Goal: Information Seeking & Learning: Learn about a topic

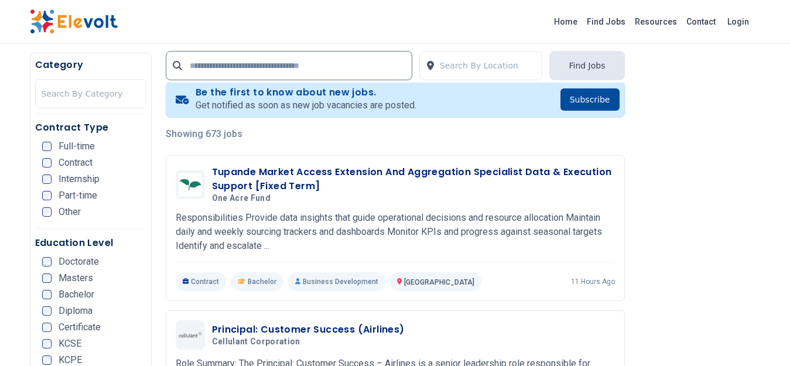
scroll to position [332, 0]
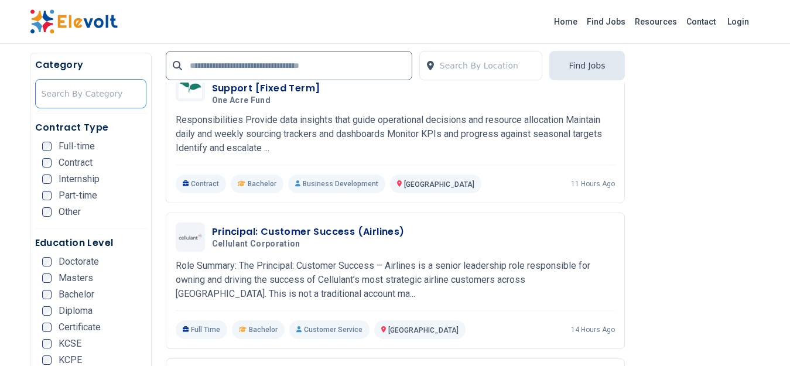
click at [117, 87] on div at bounding box center [91, 93] width 98 height 23
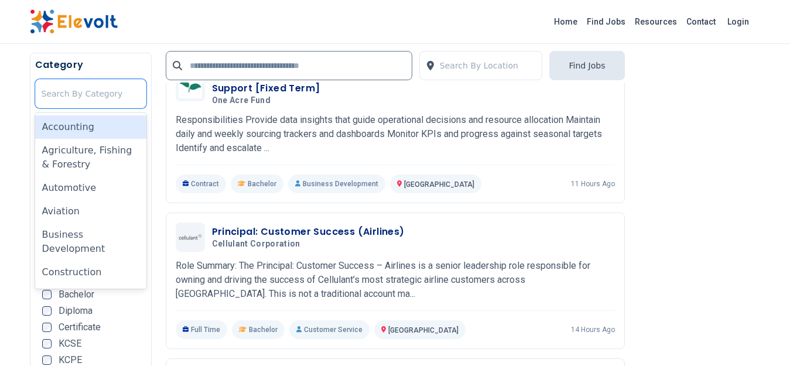
click at [97, 124] on div "Accounting" at bounding box center [90, 126] width 111 height 23
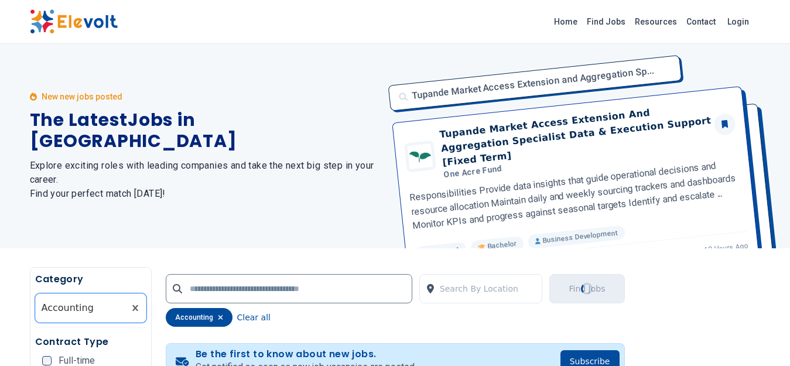
scroll to position [0, 0]
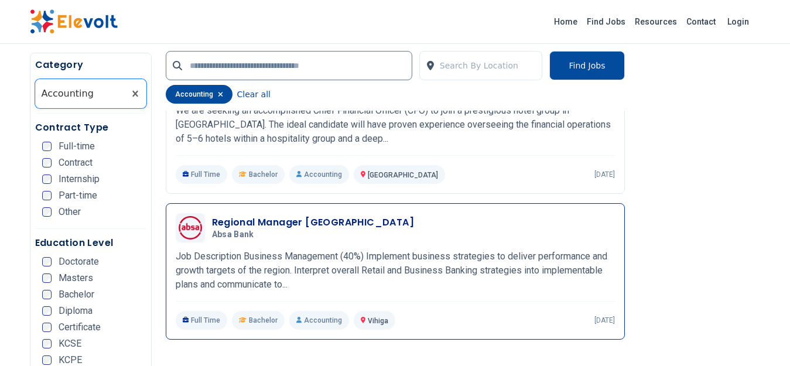
scroll to position [1504, 0]
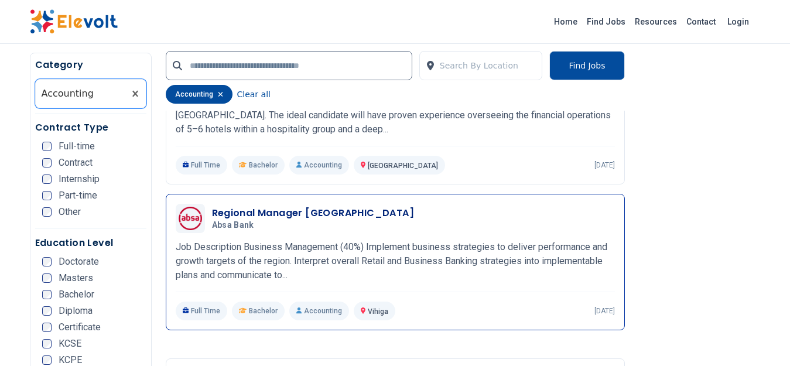
click at [313, 206] on h3 "Regional Manager Nile Region" at bounding box center [313, 213] width 203 height 14
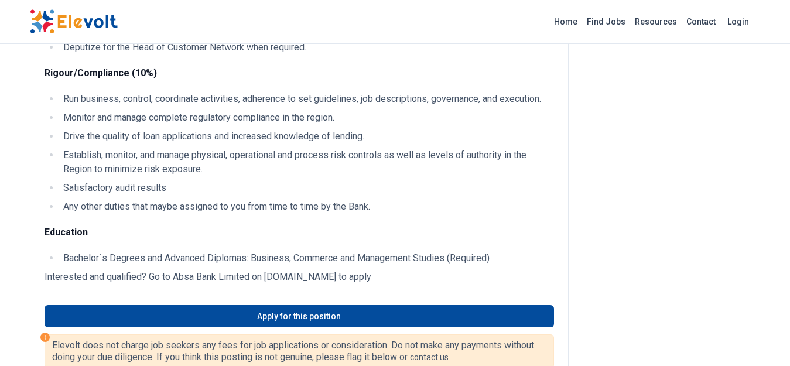
scroll to position [1640, 0]
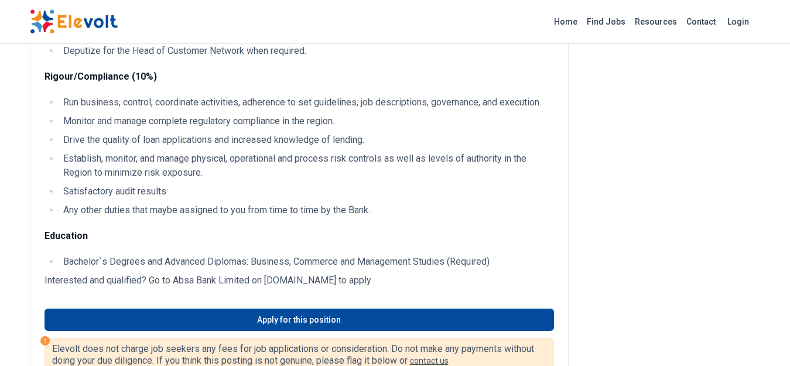
drag, startPoint x: 358, startPoint y: 207, endPoint x: 295, endPoint y: 180, distance: 68.2
click at [335, 201] on ul "Run business, control, coordinate activities, adherence to set guidelines, job …" at bounding box center [300, 156] width 510 height 122
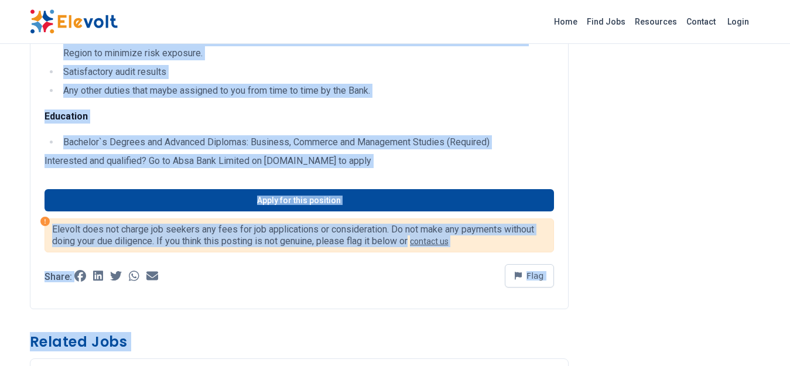
scroll to position [1872, 0]
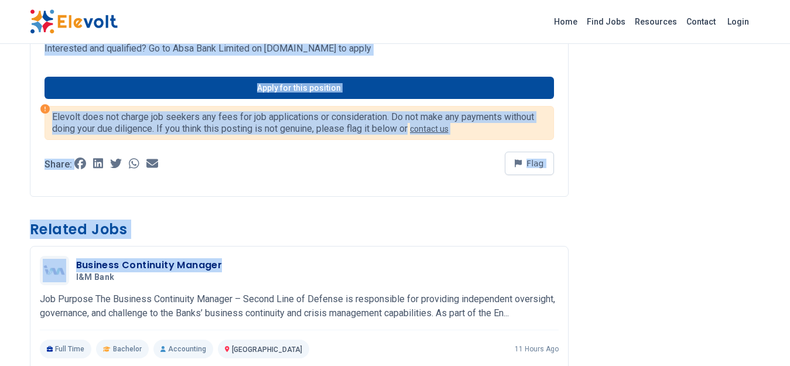
drag, startPoint x: 46, startPoint y: 137, endPoint x: 432, endPoint y: 46, distance: 397.2
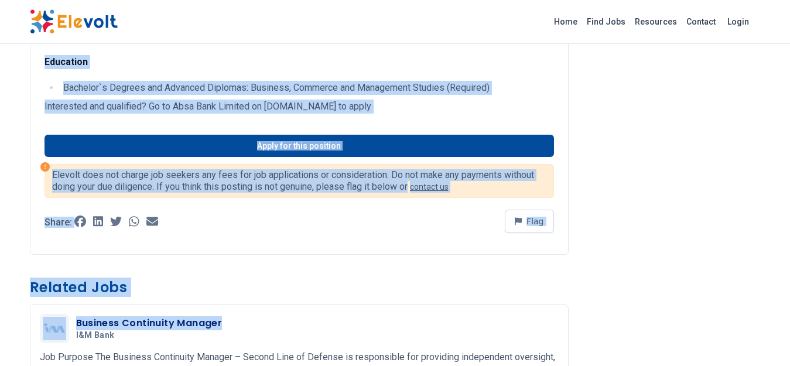
scroll to position [1794, 0]
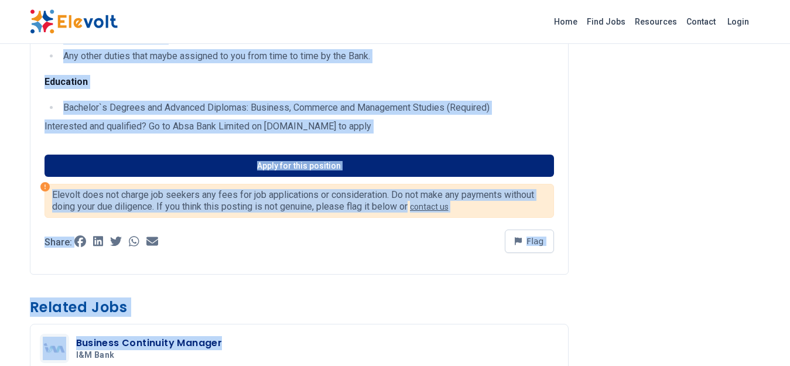
copy div "Job Description Business Management (40%) Implement business strategies to deli…"
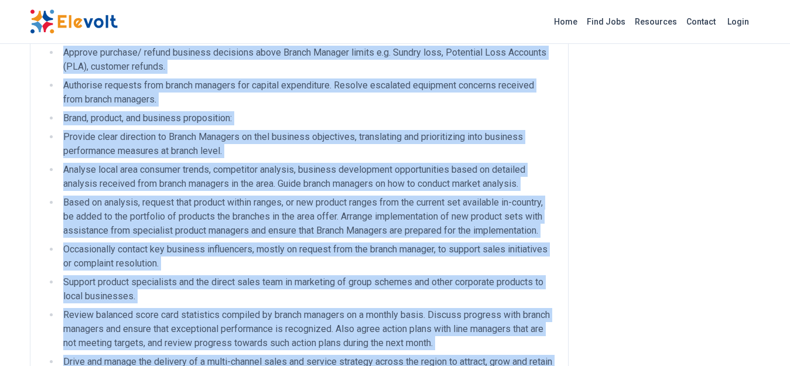
scroll to position [70, 0]
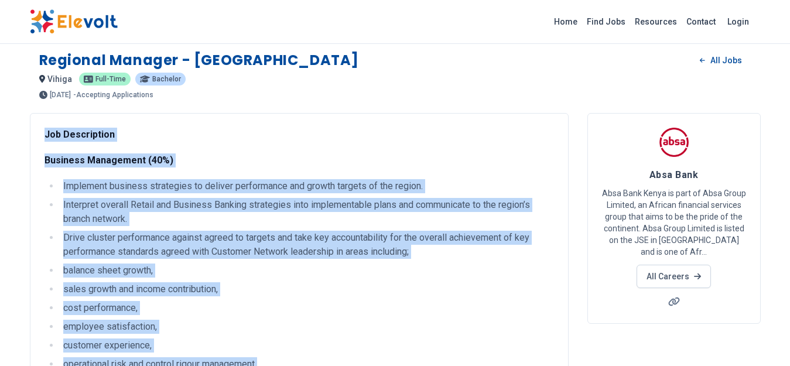
scroll to position [0, 0]
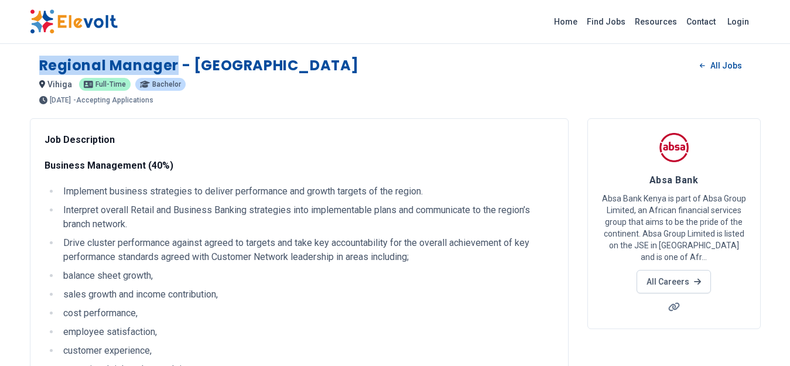
drag, startPoint x: 175, startPoint y: 64, endPoint x: 43, endPoint y: 57, distance: 132.6
click at [43, 57] on h1 "Regional Manager - Nile Region" at bounding box center [199, 65] width 320 height 19
copy h1 "Regional Manager"
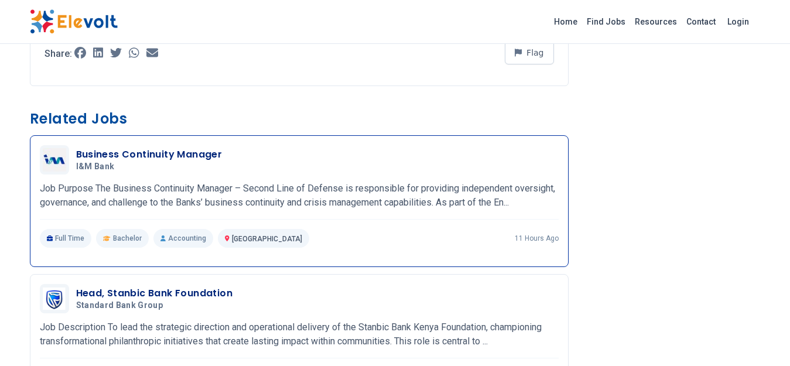
scroll to position [1992, 0]
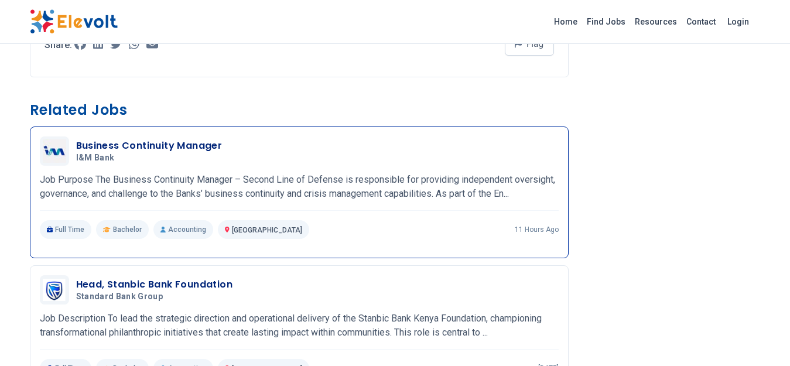
click at [162, 147] on h3 "Business Continuity Manager" at bounding box center [149, 146] width 146 height 14
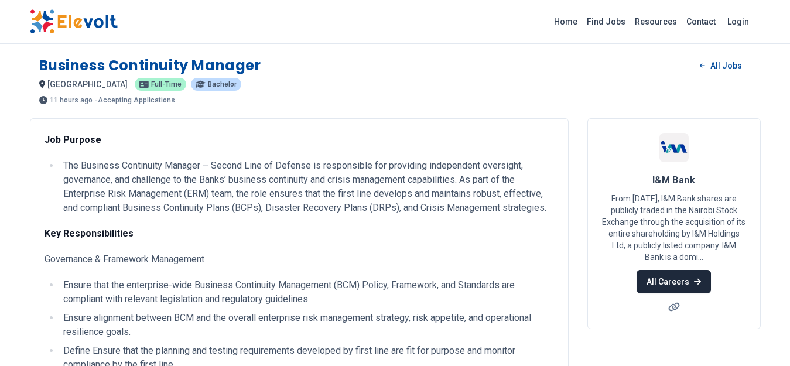
click at [685, 288] on link "All Careers" at bounding box center [674, 281] width 74 height 23
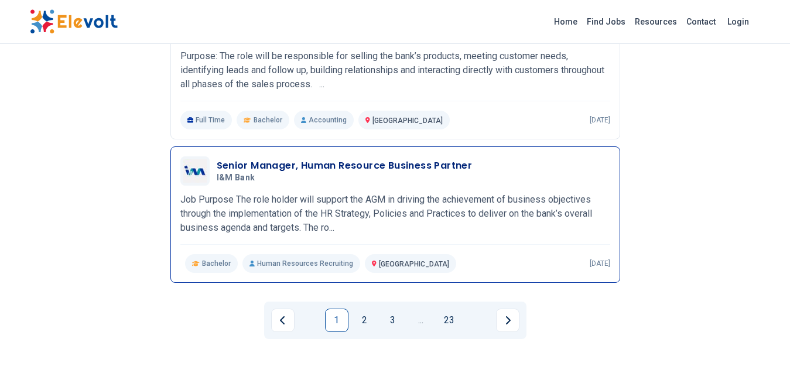
scroll to position [1367, 0]
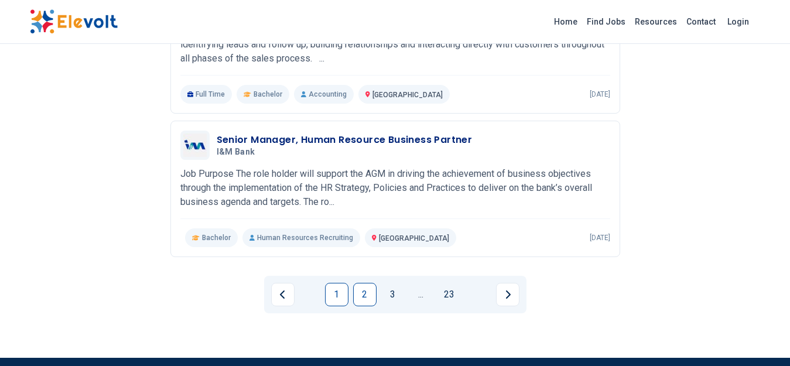
click at [367, 293] on link "2" at bounding box center [364, 294] width 23 height 23
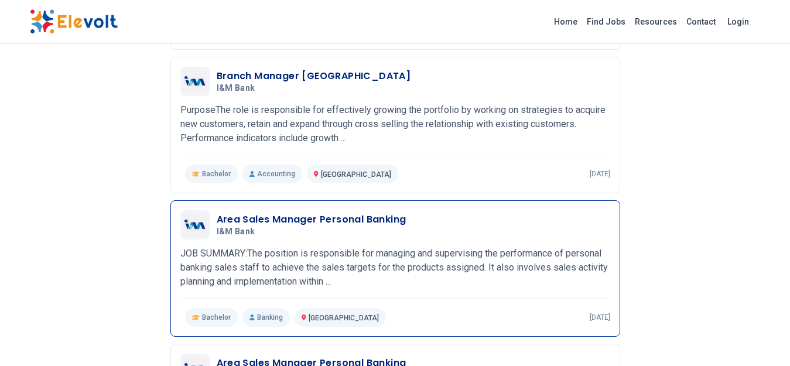
scroll to position [996, 0]
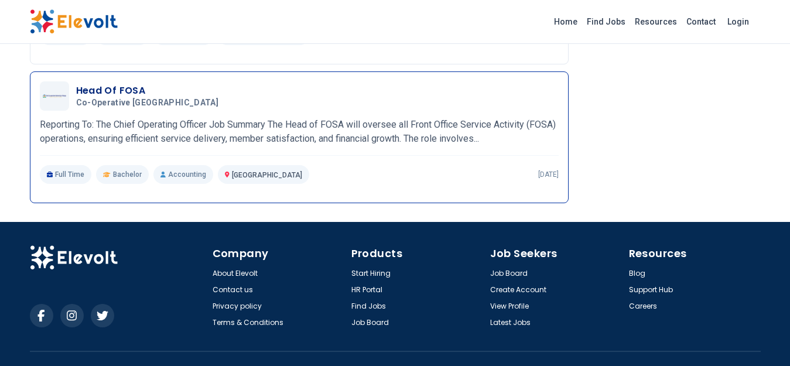
scroll to position [2794, 0]
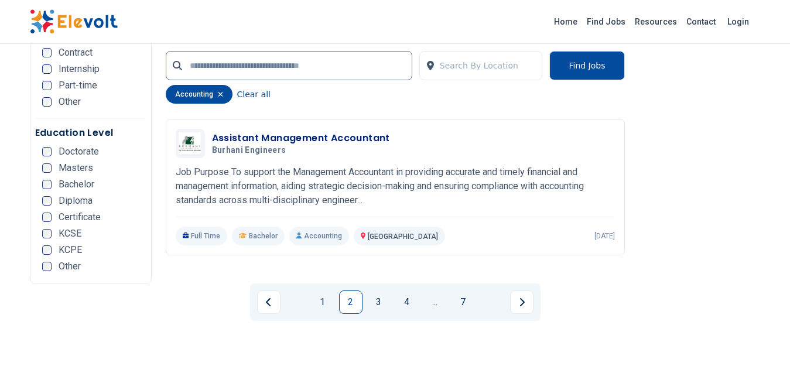
scroll to position [2500, 0]
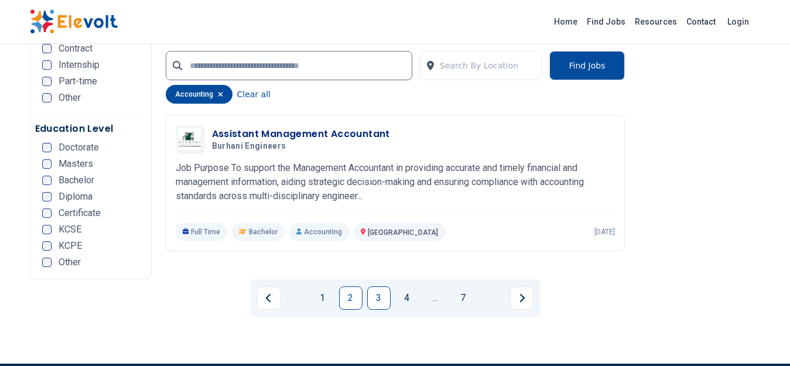
click at [385, 292] on link "3" at bounding box center [378, 297] width 23 height 23
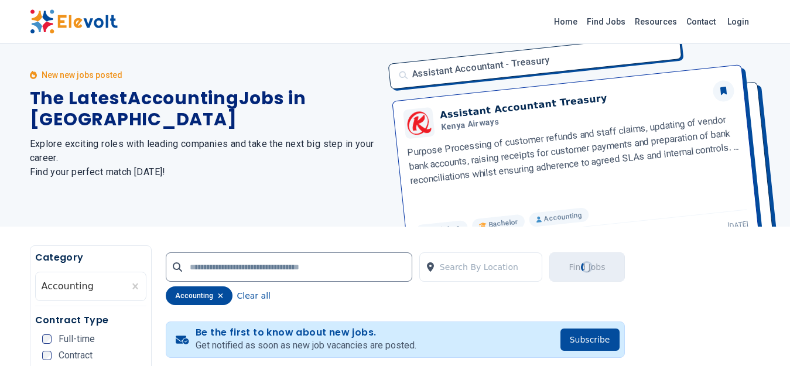
scroll to position [0, 0]
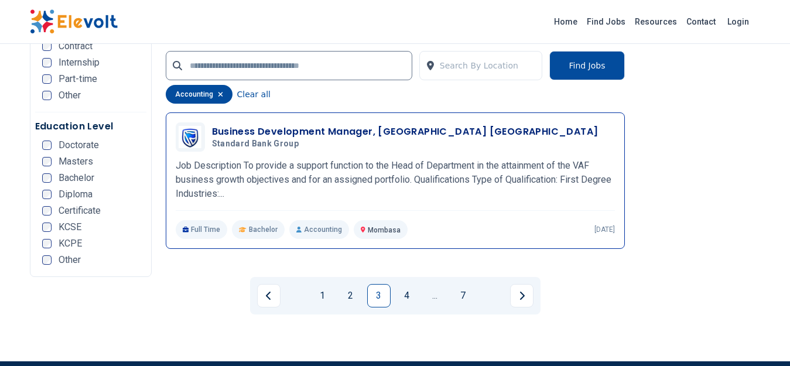
scroll to position [2500, 0]
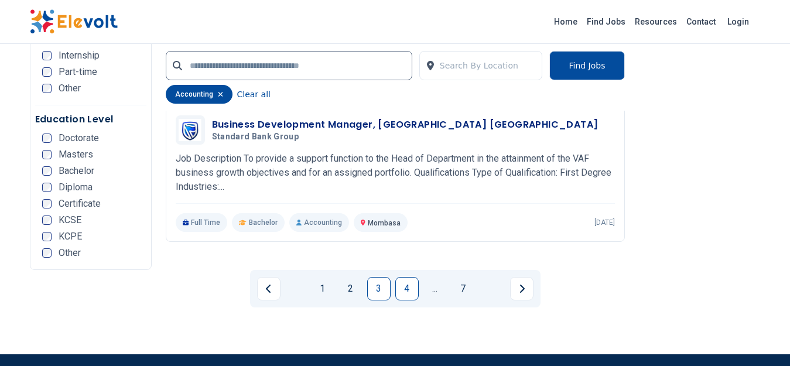
click at [409, 286] on link "4" at bounding box center [406, 288] width 23 height 23
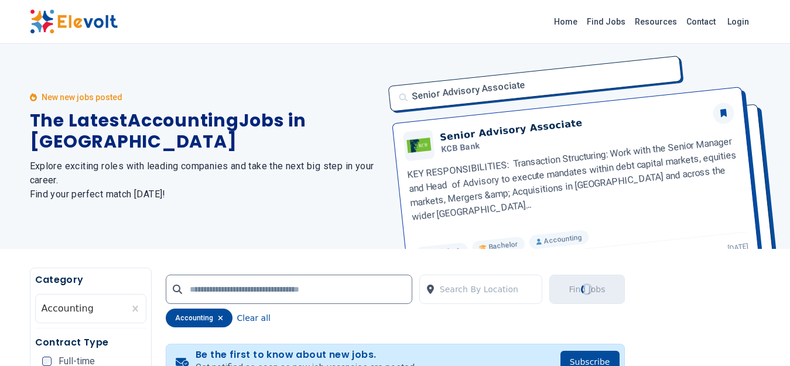
scroll to position [73, 0]
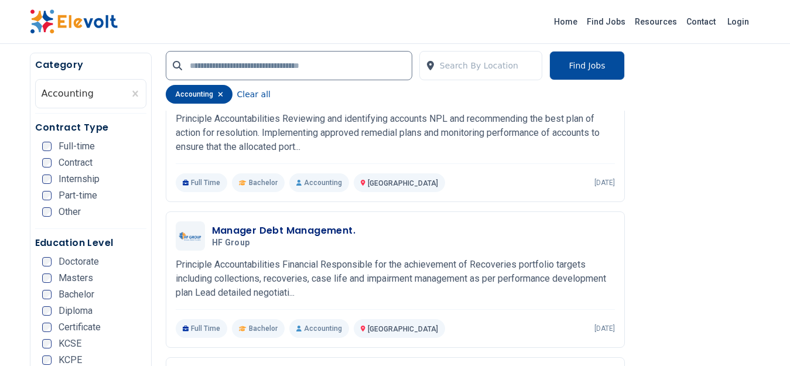
scroll to position [1094, 0]
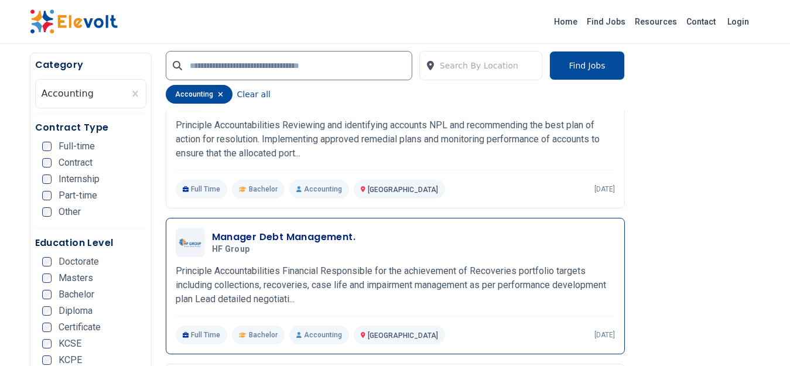
click at [283, 234] on h3 "Manager Debt Management." at bounding box center [284, 237] width 144 height 14
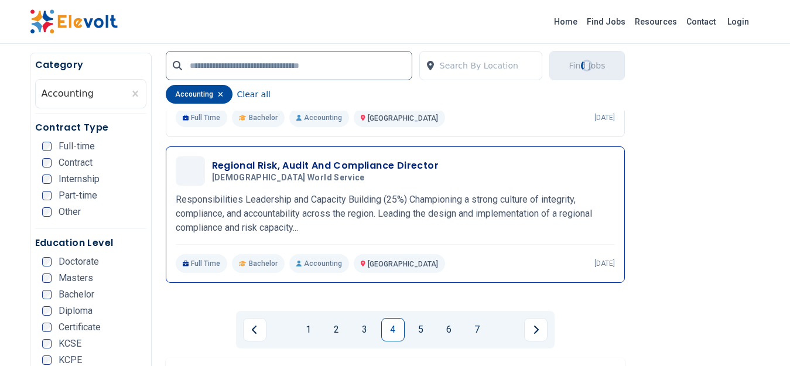
scroll to position [2500, 0]
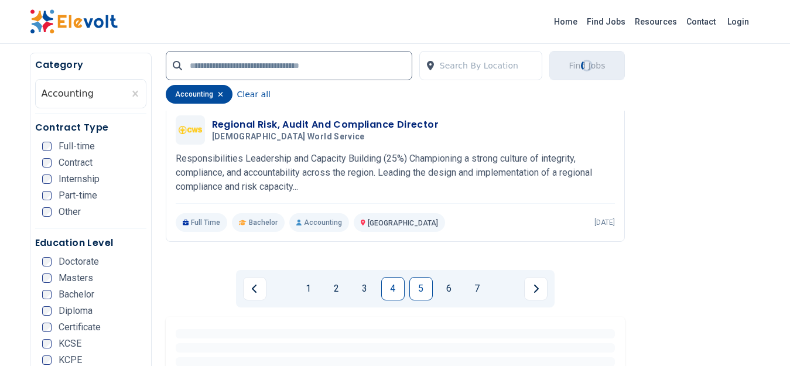
click at [422, 284] on link "5" at bounding box center [420, 288] width 23 height 23
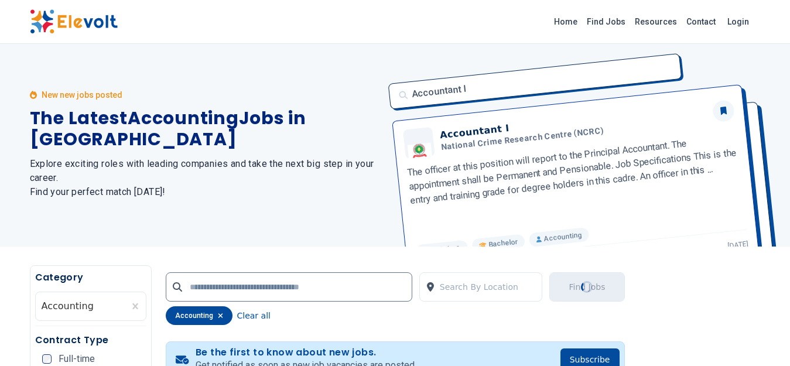
scroll to position [0, 0]
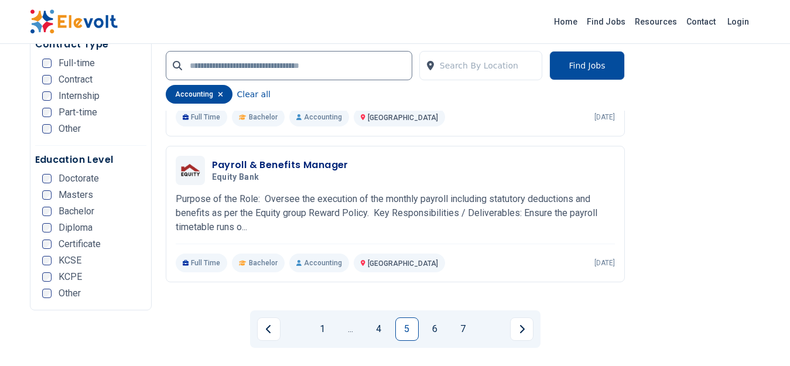
scroll to position [2547, 0]
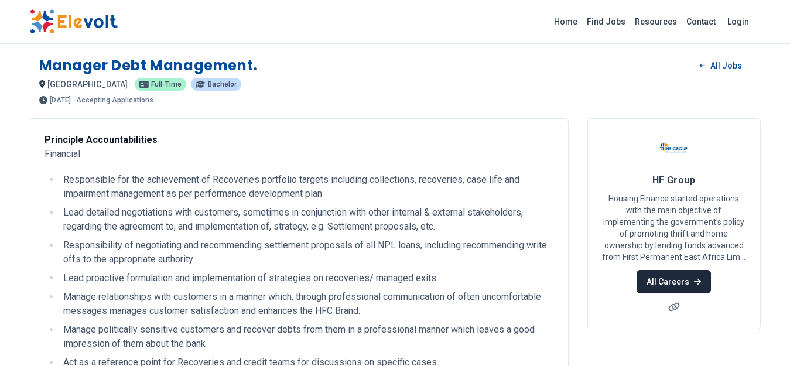
click at [674, 278] on link "All Careers" at bounding box center [674, 281] width 74 height 23
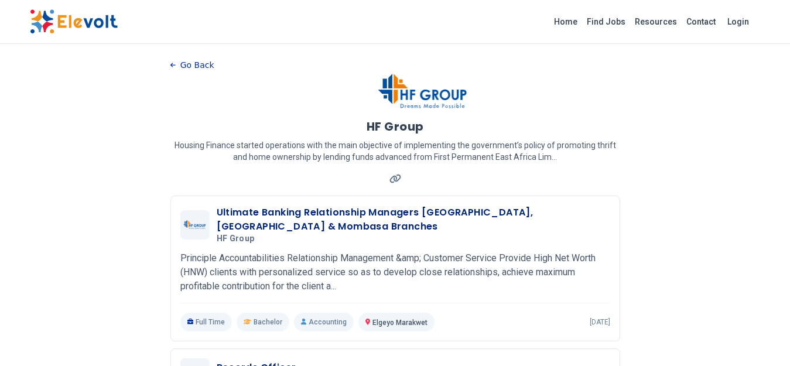
click at [177, 64] on button "Go Back" at bounding box center [192, 65] width 44 height 18
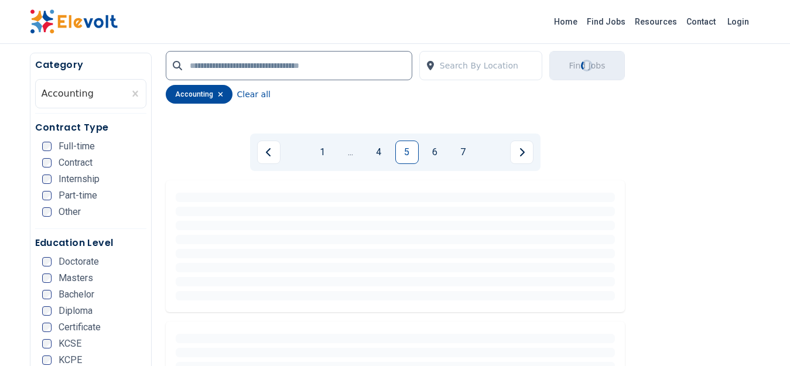
scroll to position [2547, 0]
